Goal: Task Accomplishment & Management: Manage account settings

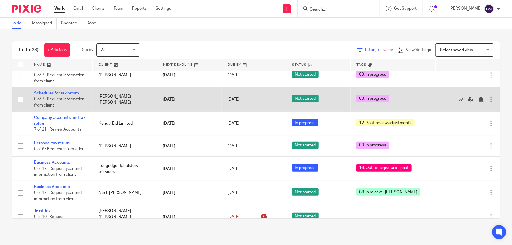
scroll to position [102, 0]
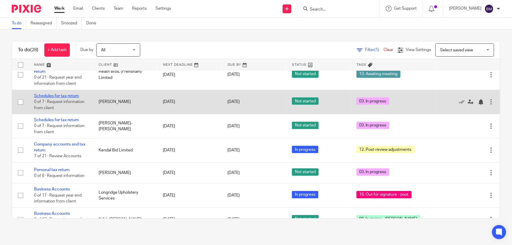
click at [52, 94] on link "Schedules for tax return" at bounding box center [56, 96] width 45 height 4
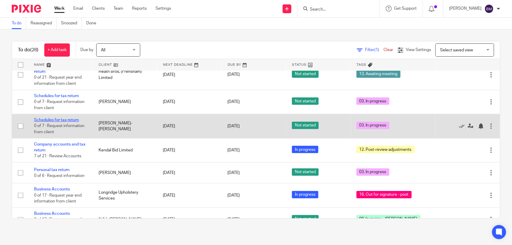
click at [60, 119] on link "Schedules for tax return" at bounding box center [56, 120] width 45 height 4
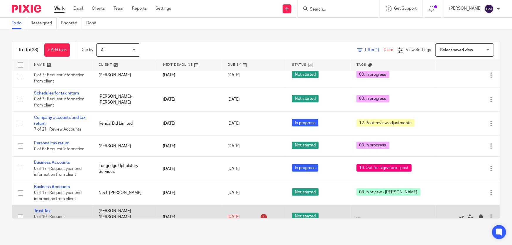
scroll to position [235, 0]
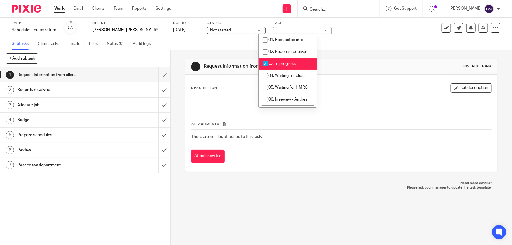
click at [278, 63] on span "03. In progress" at bounding box center [282, 64] width 27 height 4
checkbox input "false"
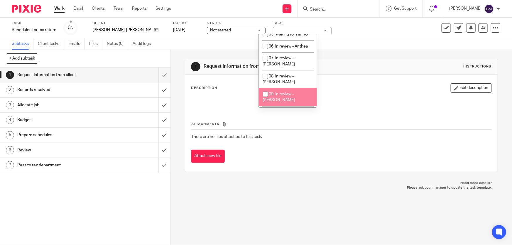
scroll to position [107, 0]
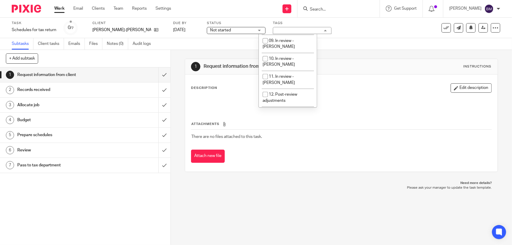
click at [279, 122] on span "14. Drafts with client" at bounding box center [288, 124] width 38 height 4
checkbox input "true"
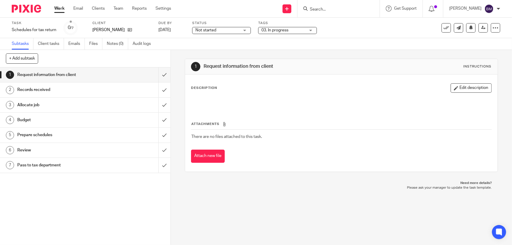
click at [287, 28] on span "03. In progress" at bounding box center [275, 30] width 27 height 4
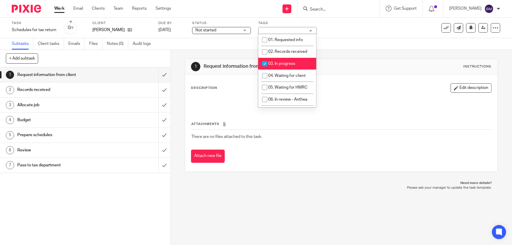
click at [279, 67] on li "03. In progress" at bounding box center [287, 64] width 58 height 12
checkbox input "false"
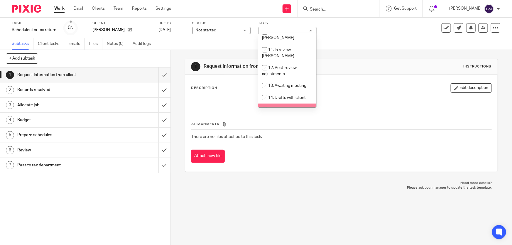
scroll to position [160, 0]
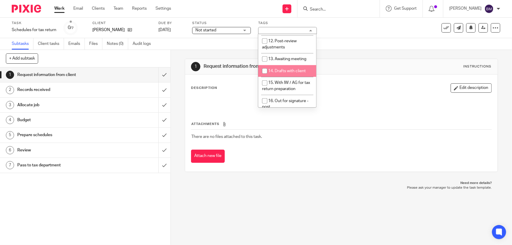
click at [280, 69] on span "14. Drafts with client" at bounding box center [287, 71] width 38 height 4
checkbox input "true"
